Goal: Obtain resource: Download file/media

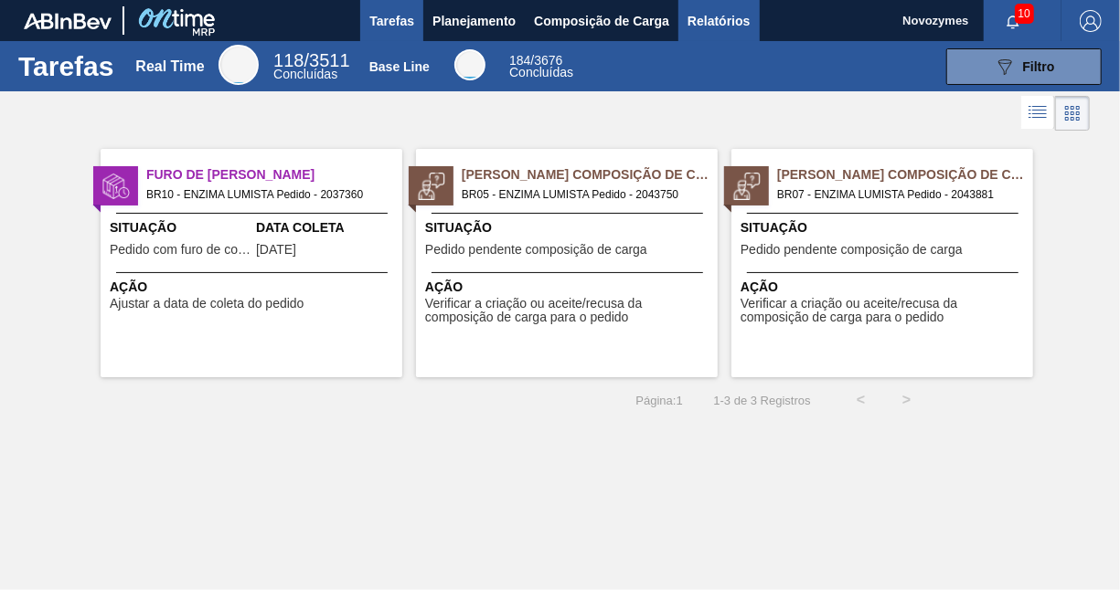
click at [701, 13] on span "Relatórios" at bounding box center [718, 21] width 62 height 22
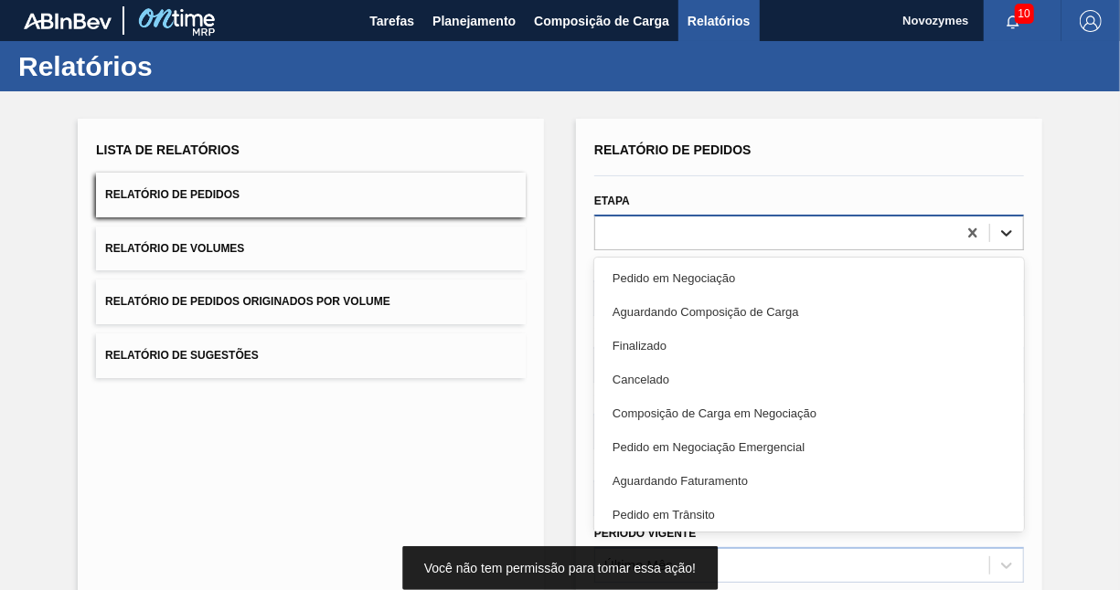
click at [997, 235] on icon at bounding box center [1006, 233] width 18 height 18
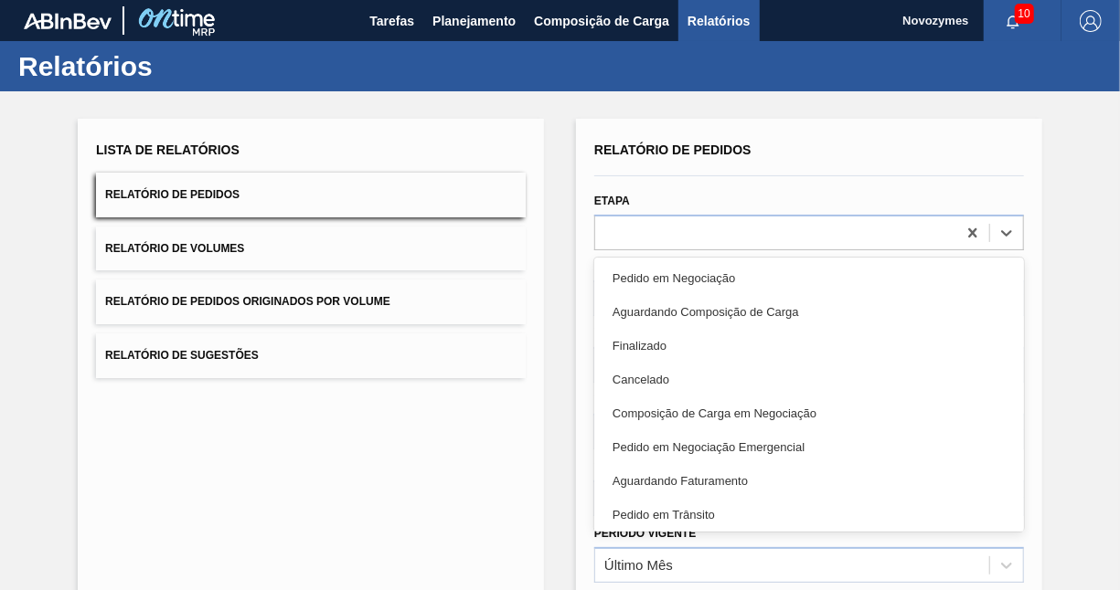
click at [750, 270] on div "Pedido em Negociação" at bounding box center [809, 278] width 430 height 34
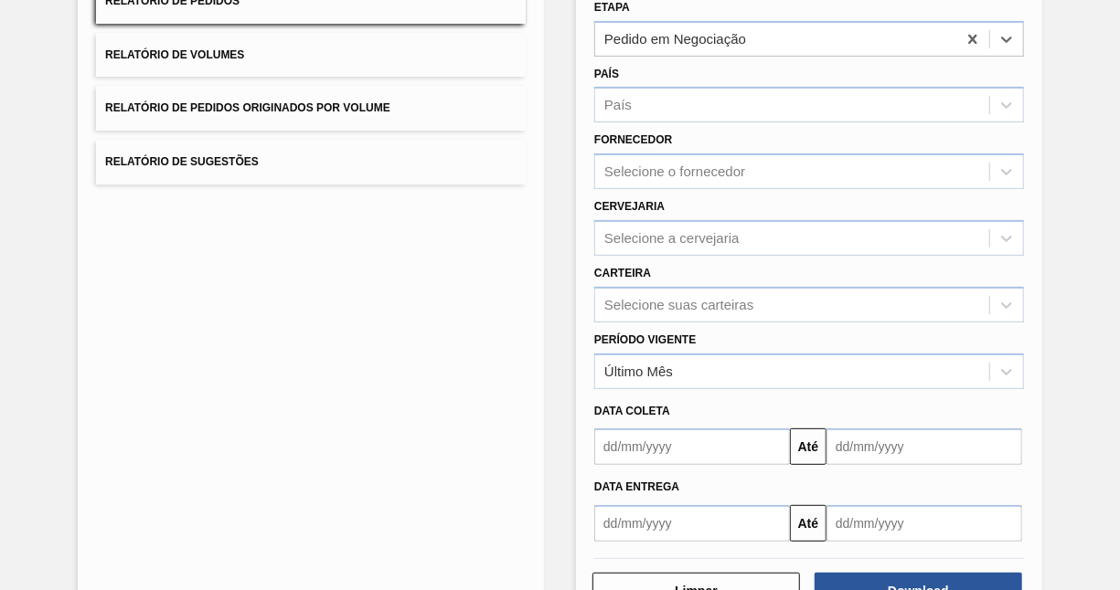
scroll to position [254, 0]
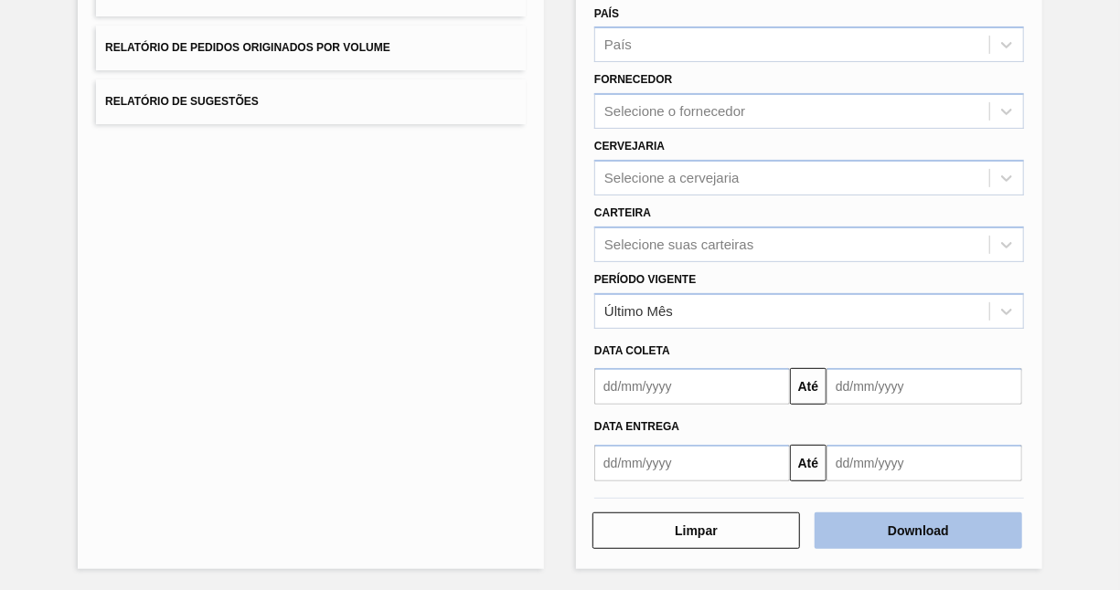
click at [903, 540] on button "Download" at bounding box center [917, 531] width 207 height 37
